Goal: Transaction & Acquisition: Book appointment/travel/reservation

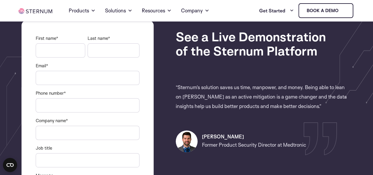
scroll to position [89, 0]
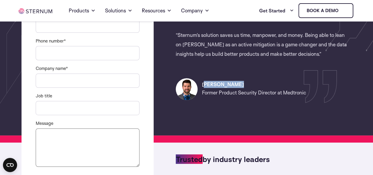
drag, startPoint x: 244, startPoint y: 80, endPoint x: 189, endPoint y: 75, distance: 56.0
click at [189, 75] on div "[PERSON_NAME] Former Product Security Director at Medtronic" at bounding box center [262, 84] width 173 height 31
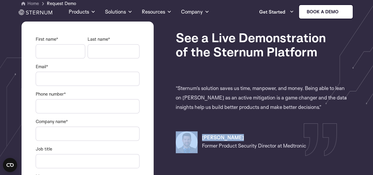
scroll to position [0, 0]
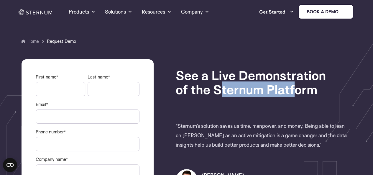
drag, startPoint x: 288, startPoint y: 93, endPoint x: 162, endPoint y: 87, distance: 126.5
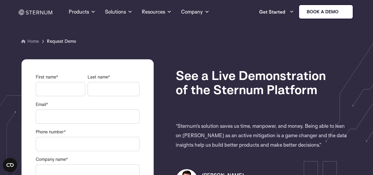
click at [268, 55] on section "Home Request Demo" at bounding box center [186, 117] width 373 height 234
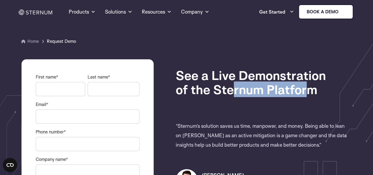
drag, startPoint x: 282, startPoint y: 95, endPoint x: 204, endPoint y: 84, distance: 78.1
click at [206, 85] on h1 "See a Live Demonstration of the Sternum Platform" at bounding box center [262, 82] width 173 height 28
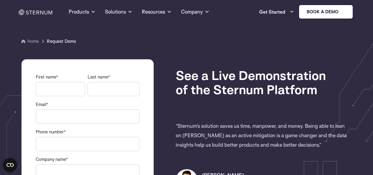
click at [288, 41] on p "Home Request Demo" at bounding box center [187, 41] width 330 height 7
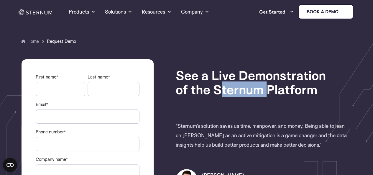
drag, startPoint x: 261, startPoint y: 93, endPoint x: 214, endPoint y: 89, distance: 47.7
click at [214, 89] on h1 "See a Live Demonstration of the Sternum Platform" at bounding box center [262, 82] width 173 height 28
copy h1 "Sternum"
click at [32, 13] on img at bounding box center [36, 12] width 34 height 6
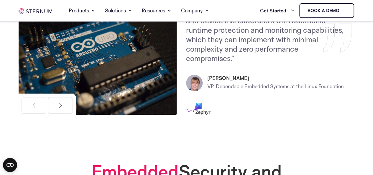
scroll to position [295, 0]
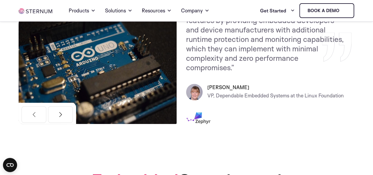
click at [58, 112] on button "Next" at bounding box center [60, 114] width 25 height 17
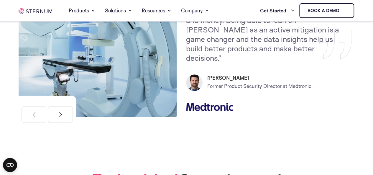
click at [58, 112] on button "Next" at bounding box center [60, 114] width 25 height 17
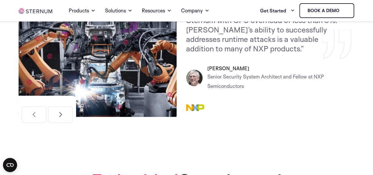
click at [58, 112] on button "Next" at bounding box center [60, 114] width 25 height 17
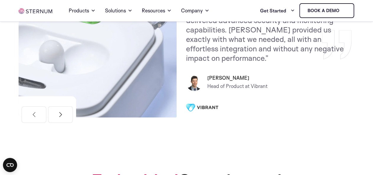
click at [58, 112] on button "Next" at bounding box center [60, 114] width 25 height 17
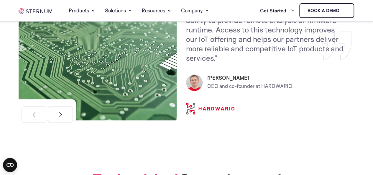
click at [58, 112] on button "Next" at bounding box center [60, 114] width 25 height 17
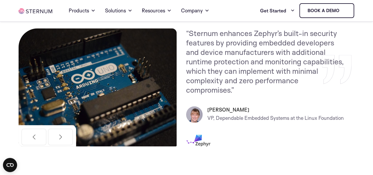
scroll to position [272, 0]
